Goal: Task Accomplishment & Management: Complete application form

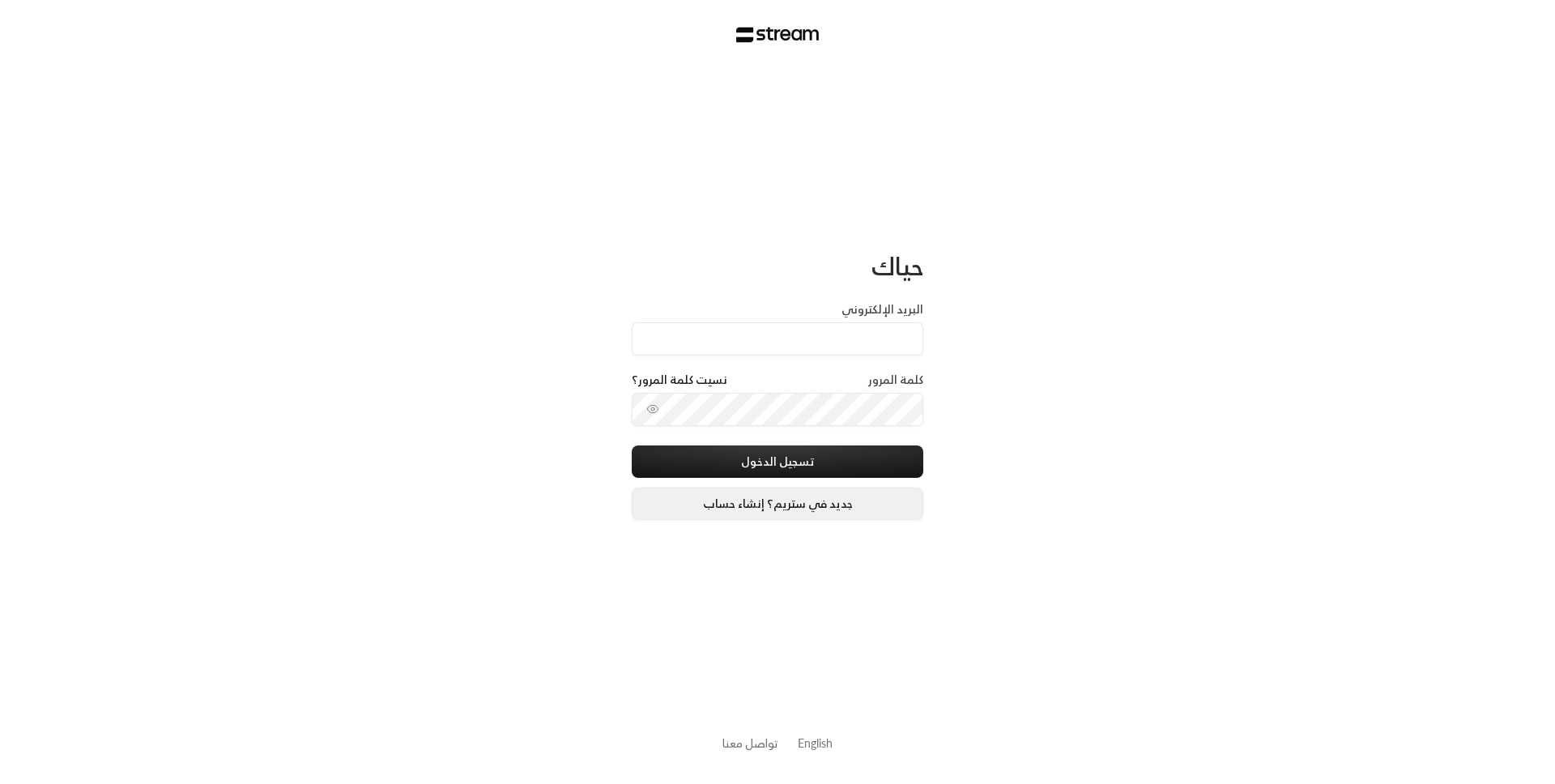
click at [754, 509] on link "جديد في ستريم؟ إنشاء حساب" at bounding box center [777, 504] width 291 height 33
